Goal: Task Accomplishment & Management: Use online tool/utility

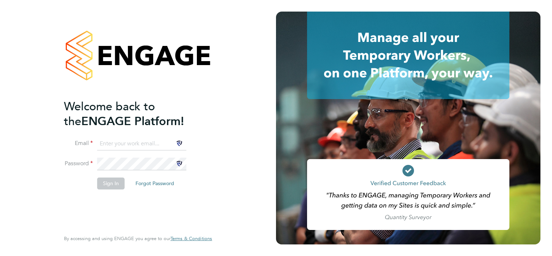
click at [117, 140] on input at bounding box center [141, 143] width 89 height 13
type input "awilliams@tso-uk.co.uk"
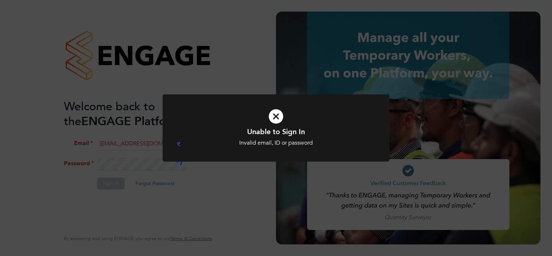
click at [111, 156] on div "Unable to Sign In Invalid email, ID or password Cancel Okay" at bounding box center [276, 128] width 552 height 256
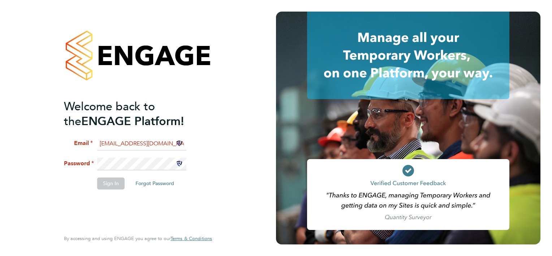
click at [54, 158] on div "Welcome back to the ENGAGE Platform! Email awilliams@tso-uk.co.uk Password Sign…" at bounding box center [137, 128] width 177 height 256
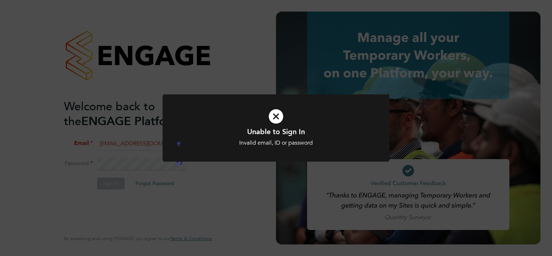
click at [70, 178] on div "Unable to Sign In Invalid email, ID or password Cancel Okay" at bounding box center [276, 128] width 552 height 256
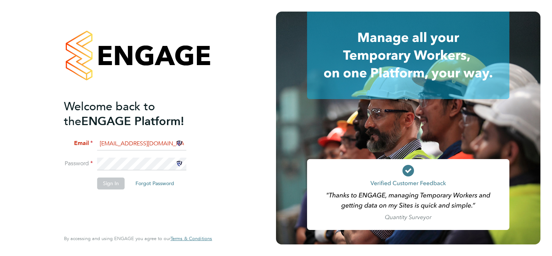
click at [56, 171] on div "Welcome back to the ENGAGE Platform! Email awilliams@tso-uk.co.uk Password Sign…" at bounding box center [137, 128] width 177 height 256
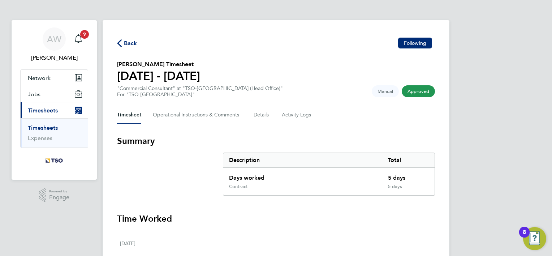
click at [43, 125] on link "Timesheets" at bounding box center [43, 127] width 30 height 7
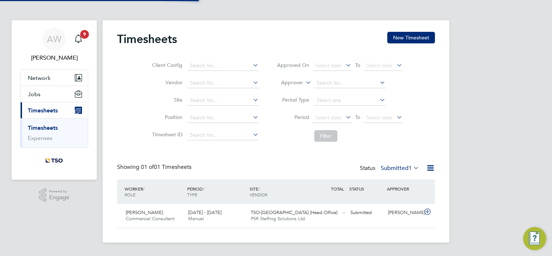
scroll to position [18, 63]
click at [296, 216] on span "PSR Staffing Solutions Ltd" at bounding box center [278, 218] width 54 height 6
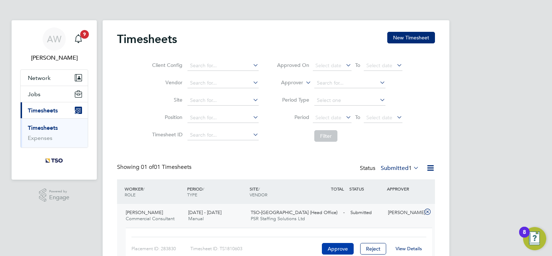
click at [332, 249] on button "Approve" at bounding box center [338, 249] width 32 height 12
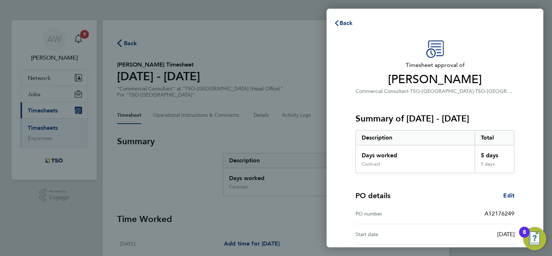
click at [505, 39] on div "Timesheet approval of Taylor Fisher Commercial Consultant · TSO-UK · TSO-UK (He…" at bounding box center [435, 170] width 217 height 276
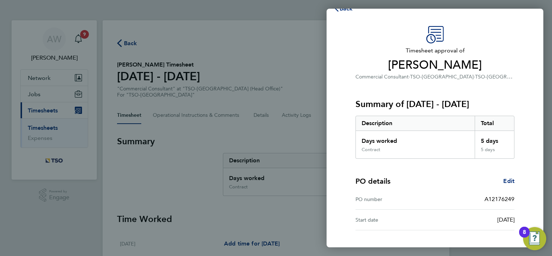
scroll to position [61, 0]
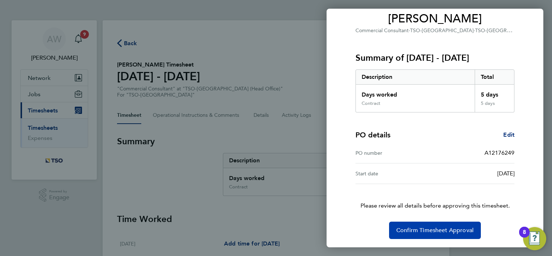
click at [440, 225] on button "Confirm Timesheet Approval" at bounding box center [435, 229] width 92 height 17
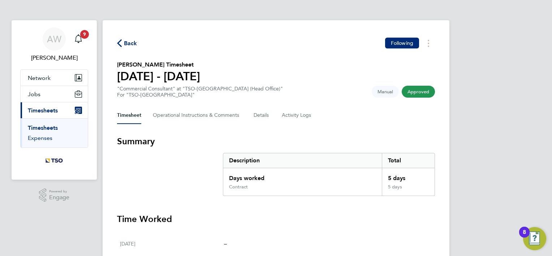
click at [38, 137] on link "Expenses" at bounding box center [40, 137] width 25 height 7
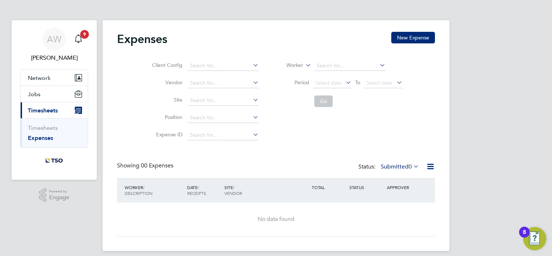
click at [45, 137] on link "Expenses" at bounding box center [40, 137] width 25 height 7
